Goal: Check status: Check status

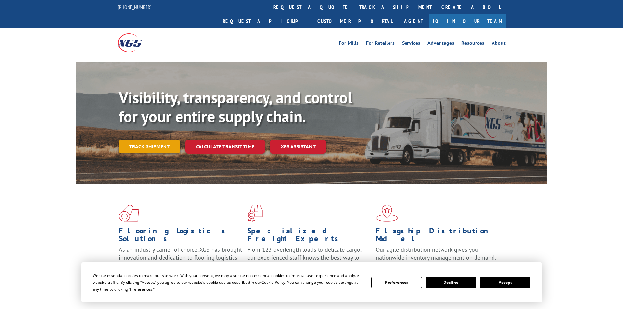
click at [162, 140] on link "Track shipment" at bounding box center [149, 147] width 61 height 14
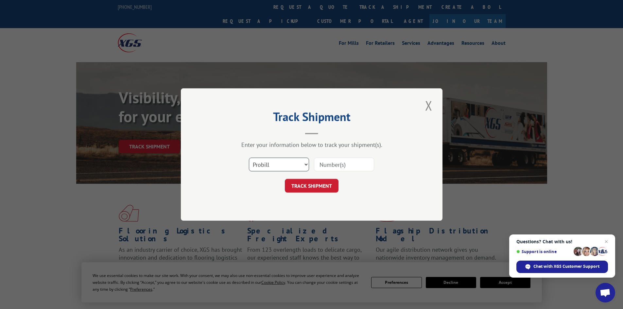
click at [304, 166] on select "Select category... Probill BOL PO" at bounding box center [279, 165] width 60 height 14
select select "bol"
click at [249, 158] on select "Select category... Probill BOL PO" at bounding box center [279, 165] width 60 height 14
click at [327, 163] on input at bounding box center [344, 165] width 60 height 14
paste input "0894104741"
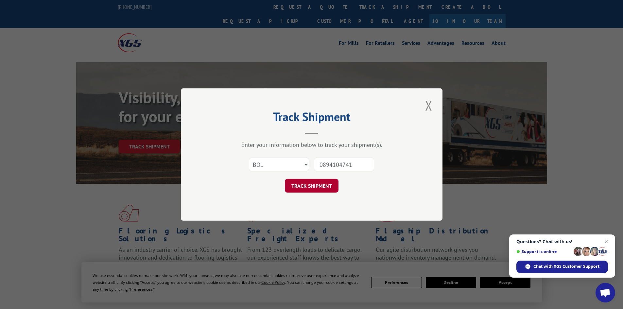
type input "0894104741"
click at [302, 185] on button "TRACK SHIPMENT" at bounding box center [312, 186] width 54 height 14
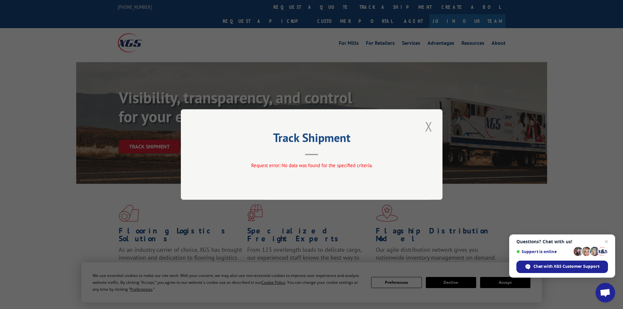
click at [430, 127] on button "Close modal" at bounding box center [428, 126] width 11 height 18
